Goal: Transaction & Acquisition: Purchase product/service

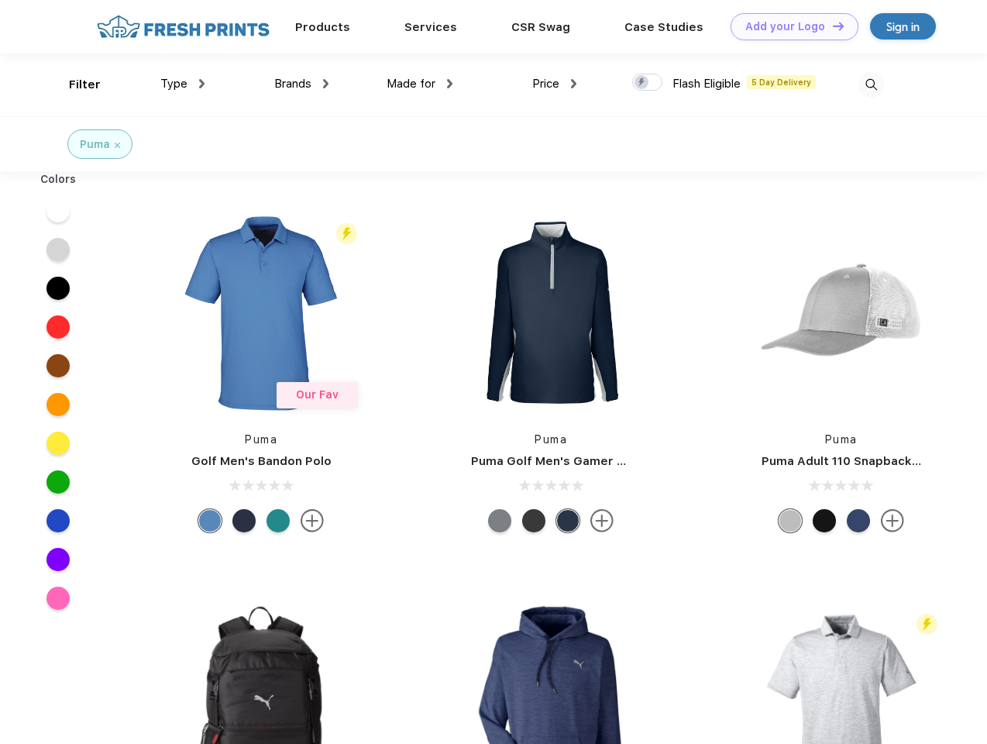
click at [789, 26] on link "Add your Logo Design Tool" at bounding box center [795, 26] width 128 height 27
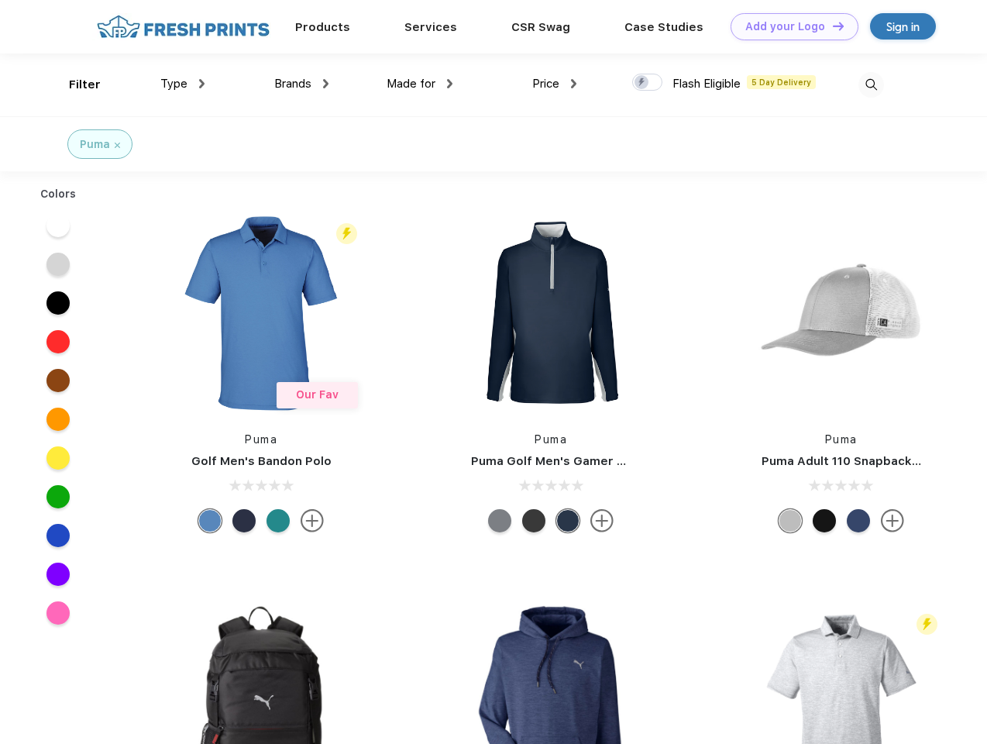
click at [0, 0] on div "Design Tool" at bounding box center [0, 0] width 0 height 0
click at [831, 26] on link "Add your Logo Design Tool" at bounding box center [795, 26] width 128 height 27
click at [74, 84] on div "Filter" at bounding box center [85, 85] width 32 height 18
click at [183, 84] on span "Type" at bounding box center [173, 84] width 27 height 14
click at [301, 84] on span "Brands" at bounding box center [292, 84] width 37 height 14
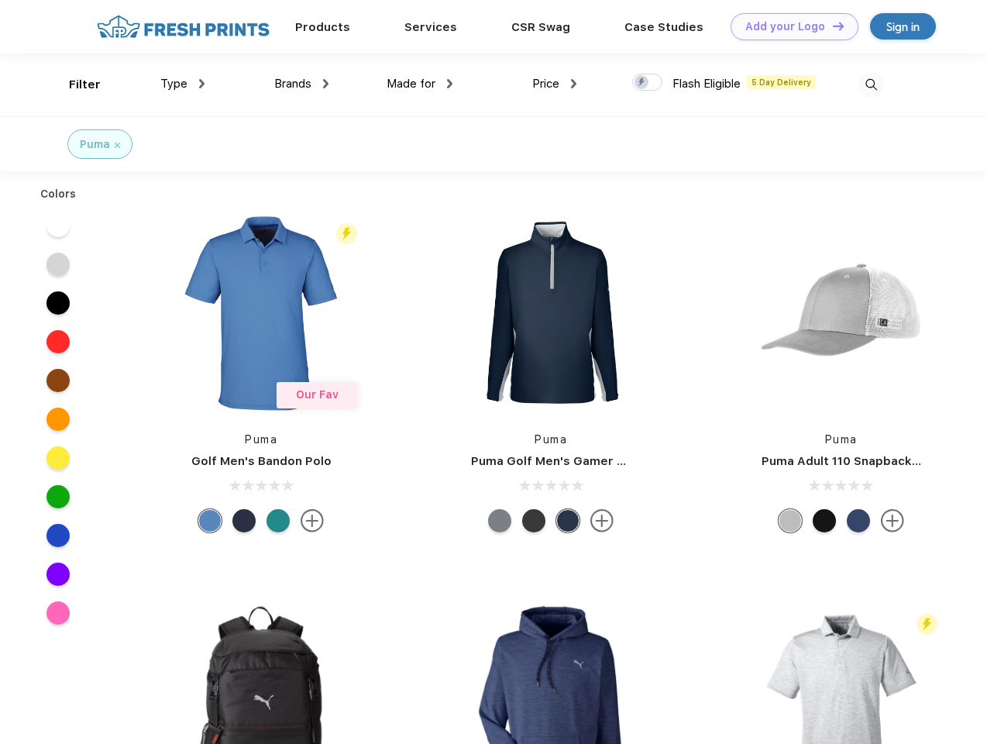
click at [420, 84] on span "Made for" at bounding box center [411, 84] width 49 height 14
click at [555, 84] on span "Price" at bounding box center [545, 84] width 27 height 14
click at [648, 83] on div at bounding box center [647, 82] width 30 height 17
click at [642, 83] on input "checkbox" at bounding box center [637, 78] width 10 height 10
click at [871, 84] on img at bounding box center [871, 85] width 26 height 26
